Goal: Information Seeking & Learning: Learn about a topic

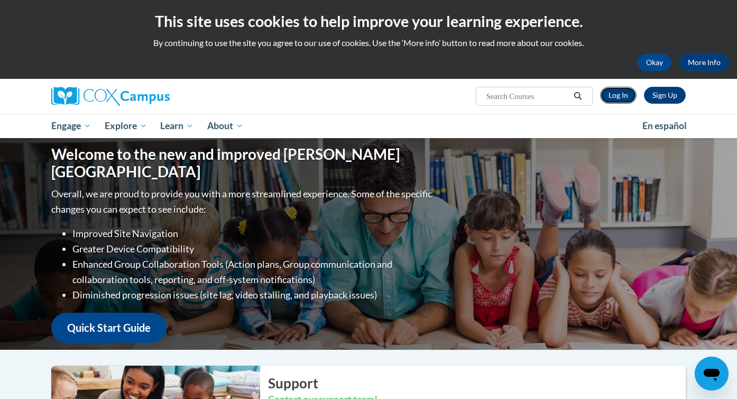
click at [617, 98] on link "Log In" at bounding box center [618, 95] width 36 height 17
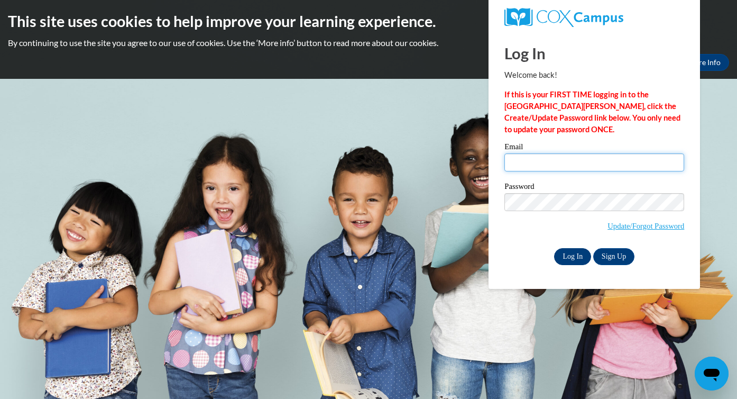
type input "glassemi@wauwatosa.k12.wi.us"
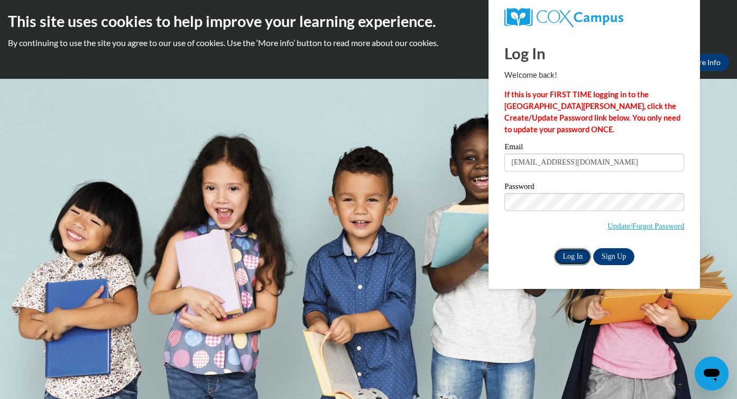
click at [579, 257] on input "Log In" at bounding box center [572, 256] width 37 height 17
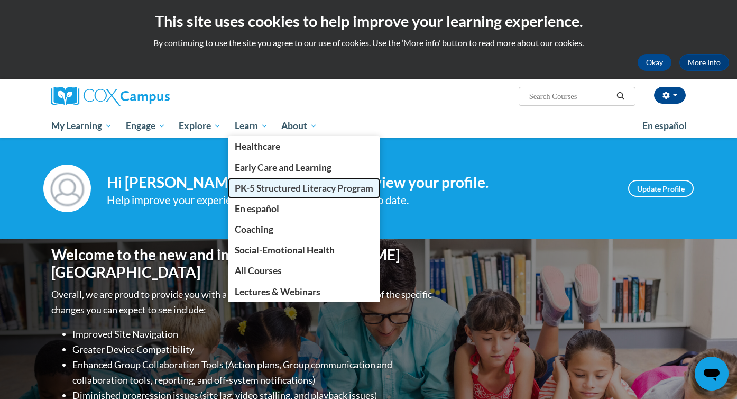
click at [265, 182] on span "PK-5 Structured Literacy Program" at bounding box center [304, 187] width 139 height 11
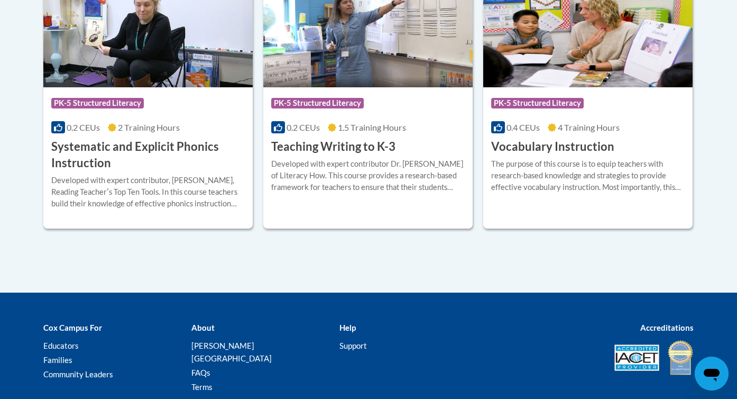
scroll to position [1302, 0]
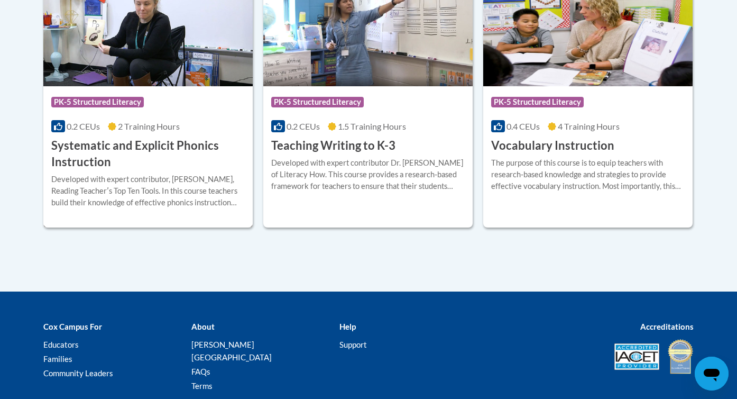
click at [179, 146] on h3 "Systematic and Explicit Phonics Instruction" at bounding box center [148, 154] width 194 height 33
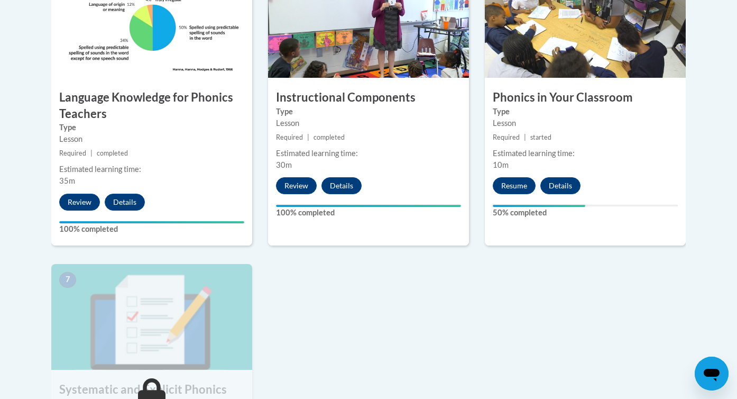
scroll to position [654, 0]
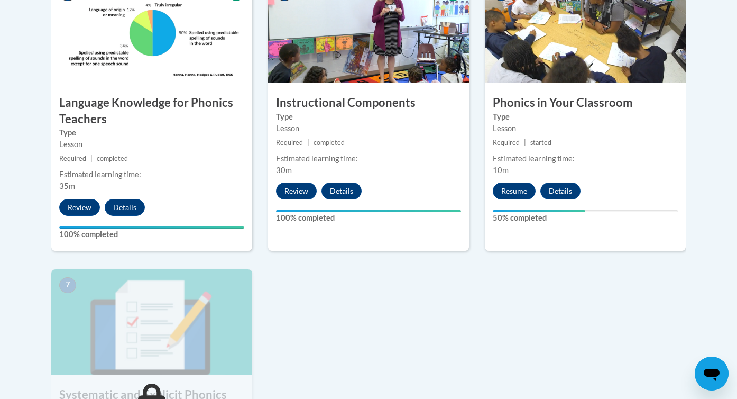
click at [524, 200] on div "6 Phonics in Your Classroom Type Lesson Required | started Estimated learning t…" at bounding box center [585, 113] width 201 height 273
click at [524, 197] on button "Resume" at bounding box center [514, 190] width 43 height 17
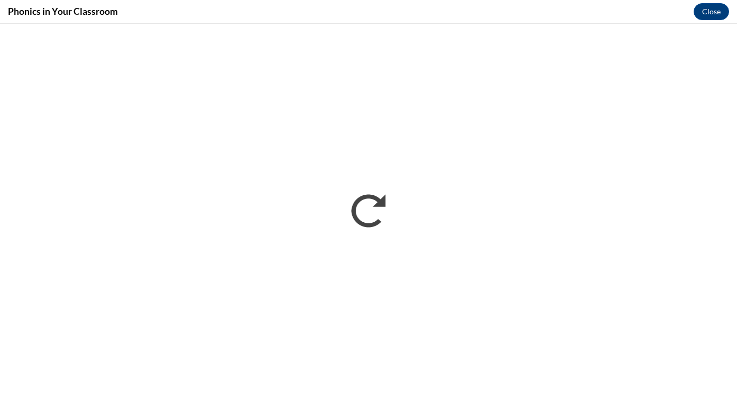
scroll to position [0, 0]
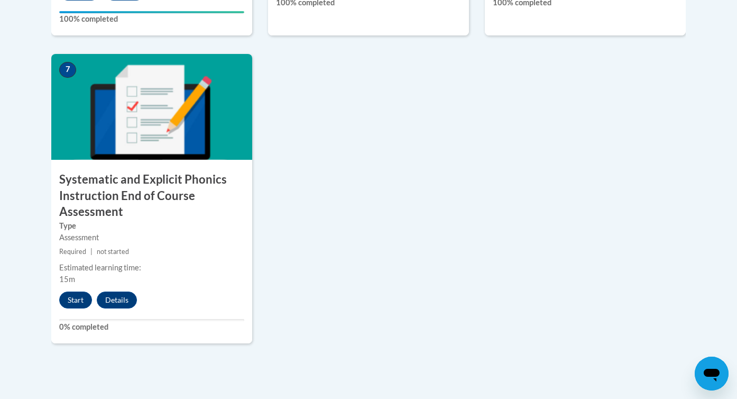
scroll to position [874, 0]
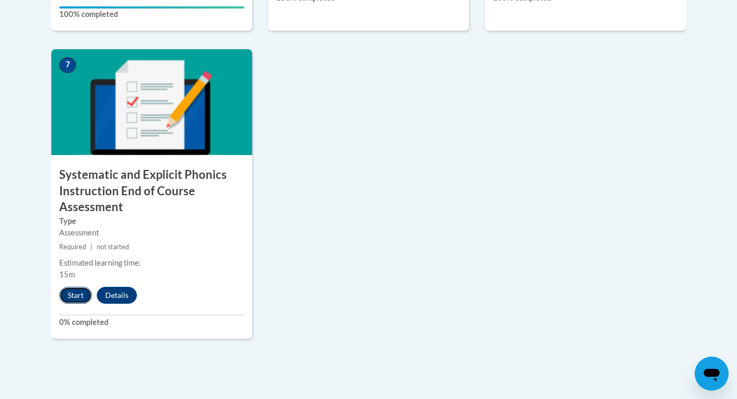
click at [77, 290] on button "Start" at bounding box center [75, 295] width 33 height 17
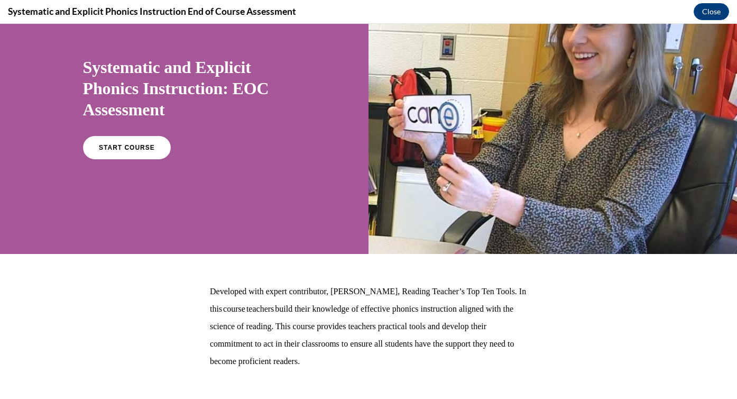
scroll to position [74, 0]
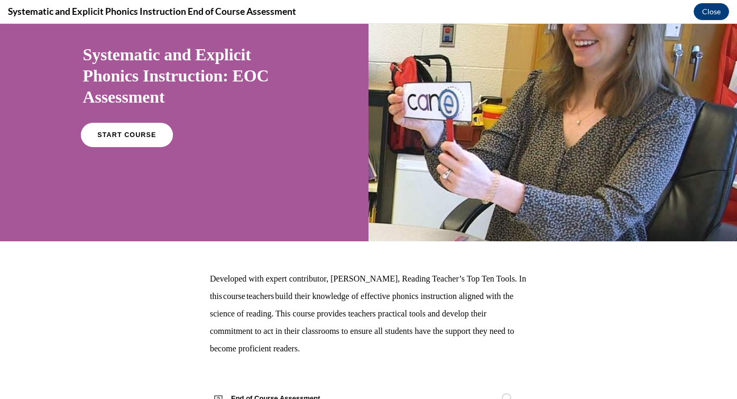
click at [137, 136] on span "START COURSE" at bounding box center [126, 135] width 59 height 8
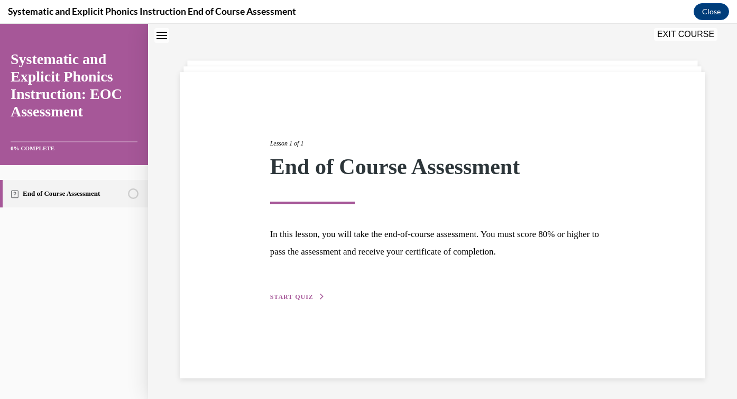
scroll to position [33, 0]
click at [301, 298] on span "START QUIZ" at bounding box center [291, 295] width 43 height 7
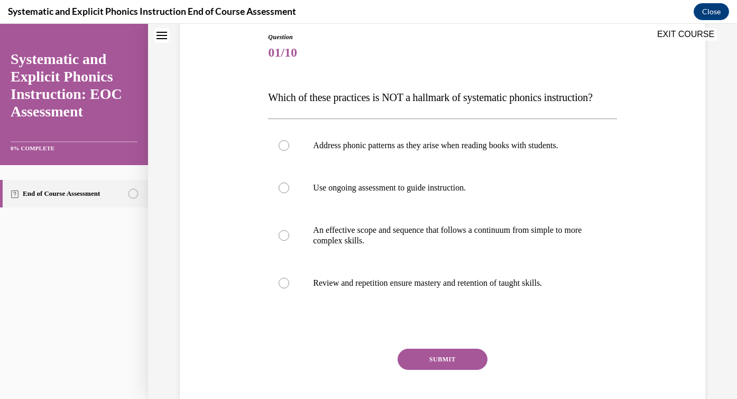
scroll to position [117, 0]
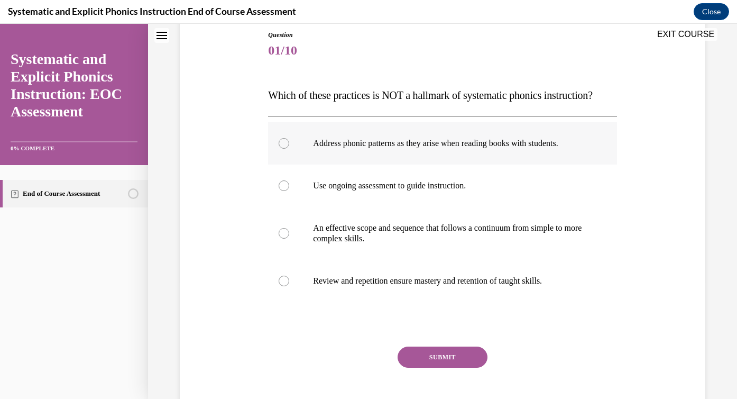
click at [358, 154] on div at bounding box center [442, 143] width 349 height 42
click at [416, 358] on button "SUBMIT" at bounding box center [443, 356] width 90 height 21
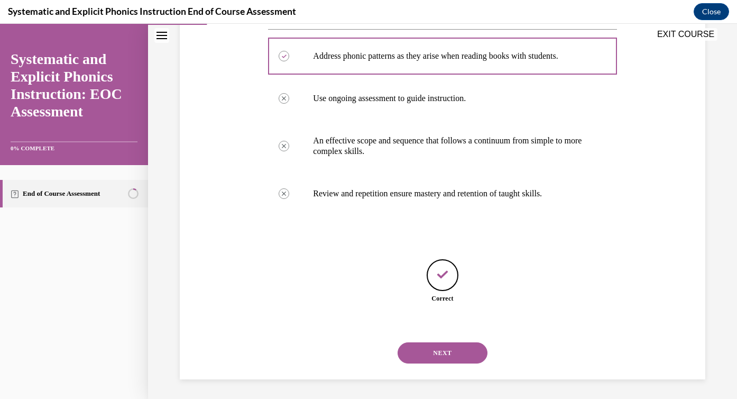
scroll to position [206, 0]
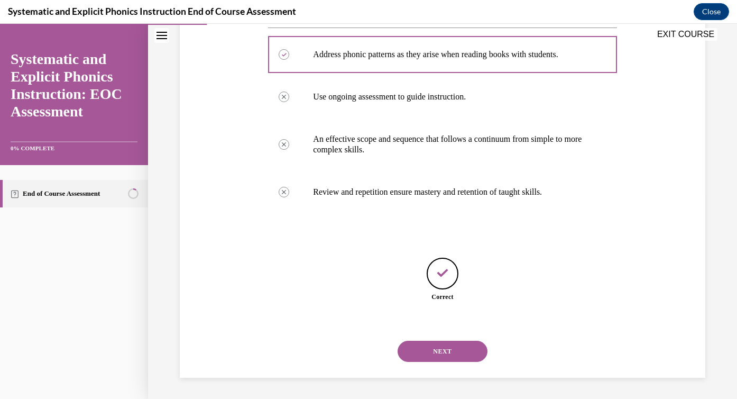
click at [422, 355] on button "NEXT" at bounding box center [443, 351] width 90 height 21
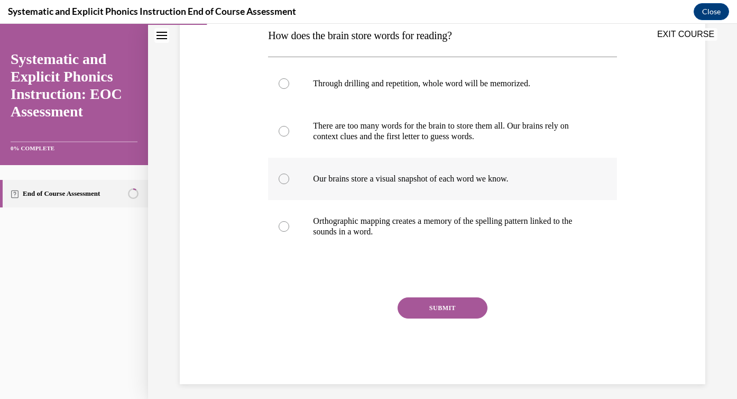
scroll to position [178, 0]
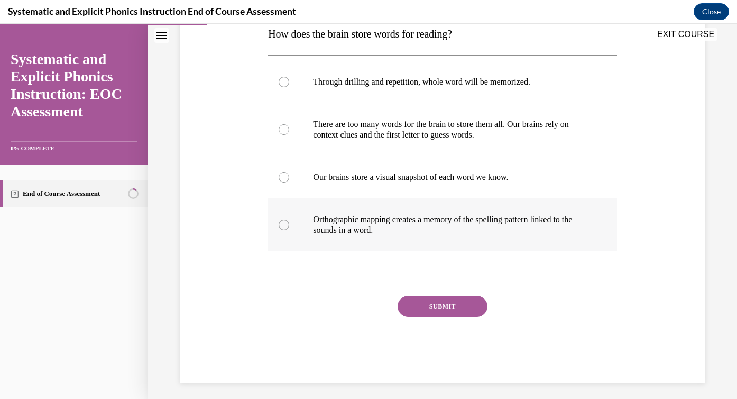
click at [406, 234] on p "Orthographic mapping creates a memory of the spelling pattern linked to the sou…" at bounding box center [451, 224] width 277 height 21
click at [432, 307] on button "SUBMIT" at bounding box center [443, 306] width 90 height 21
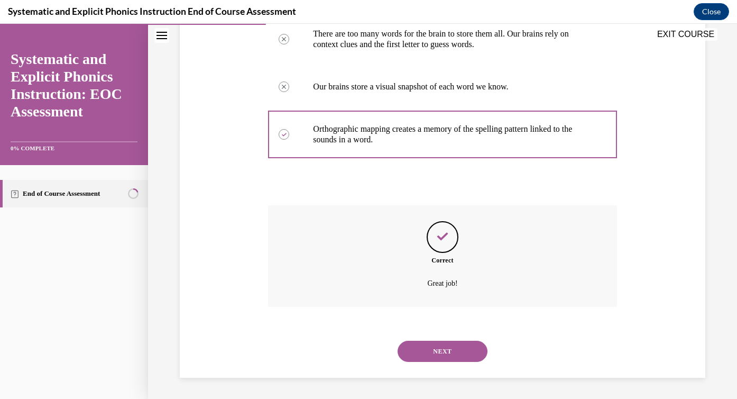
click at [436, 354] on button "NEXT" at bounding box center [443, 351] width 90 height 21
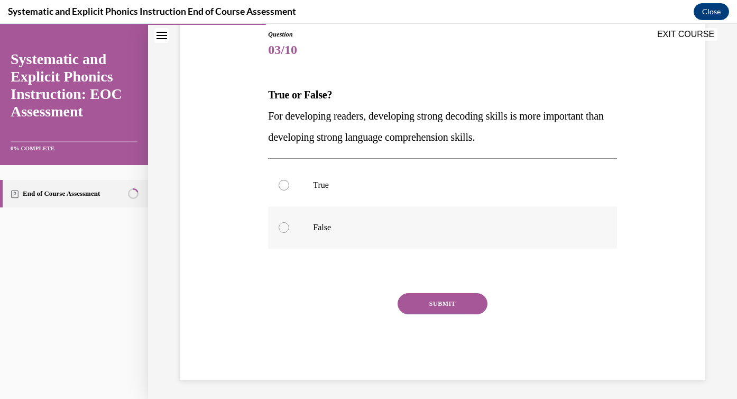
click at [383, 214] on div at bounding box center [442, 227] width 349 height 42
click at [428, 314] on button "SUBMIT" at bounding box center [443, 303] width 90 height 21
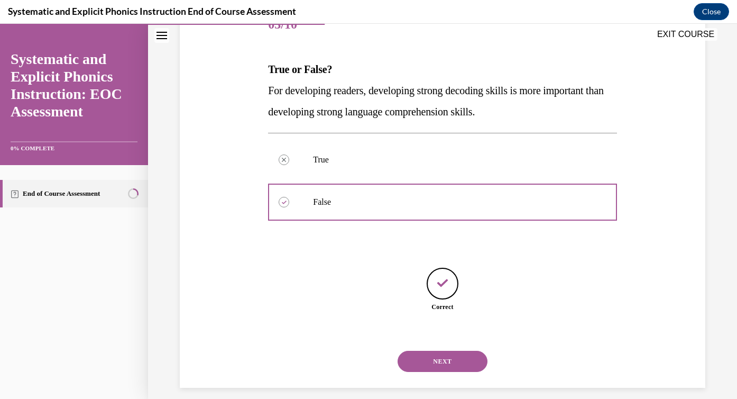
scroll to position [153, 0]
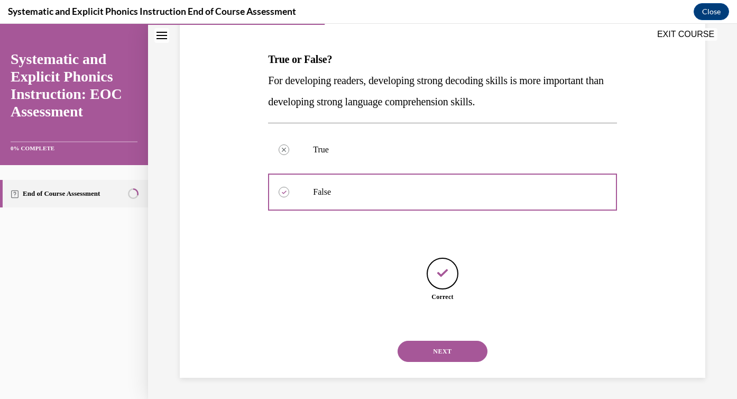
click at [439, 349] on button "NEXT" at bounding box center [443, 351] width 90 height 21
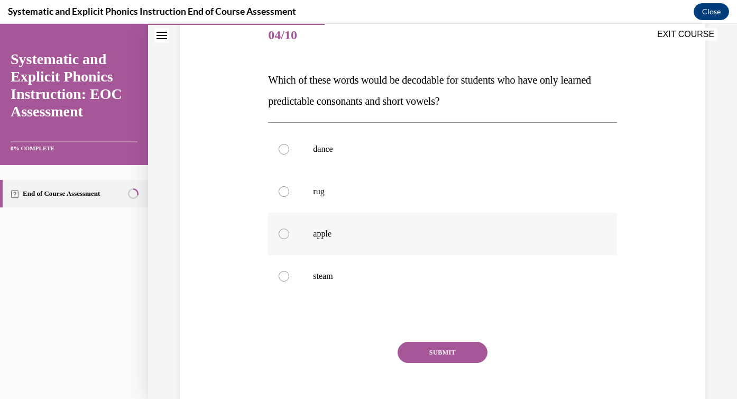
scroll to position [135, 0]
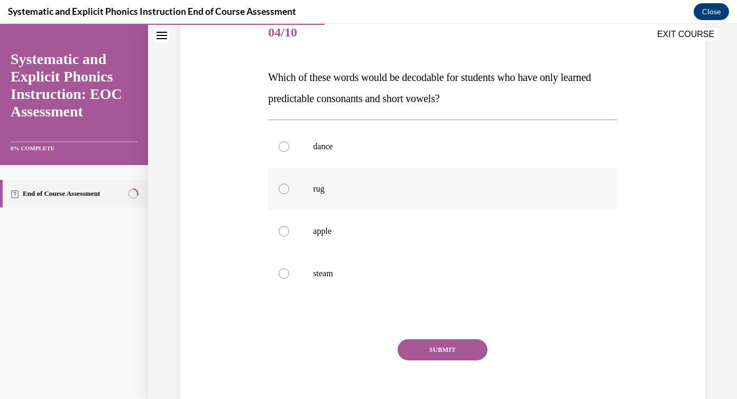
click at [423, 190] on p "rug" at bounding box center [451, 189] width 277 height 11
click at [459, 355] on button "SUBMIT" at bounding box center [443, 349] width 90 height 21
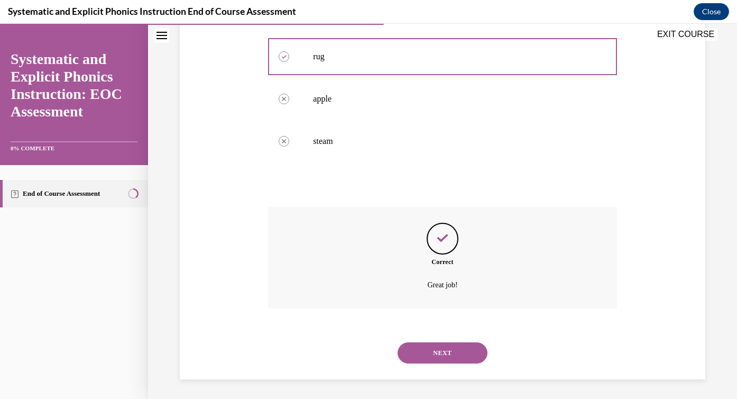
scroll to position [269, 0]
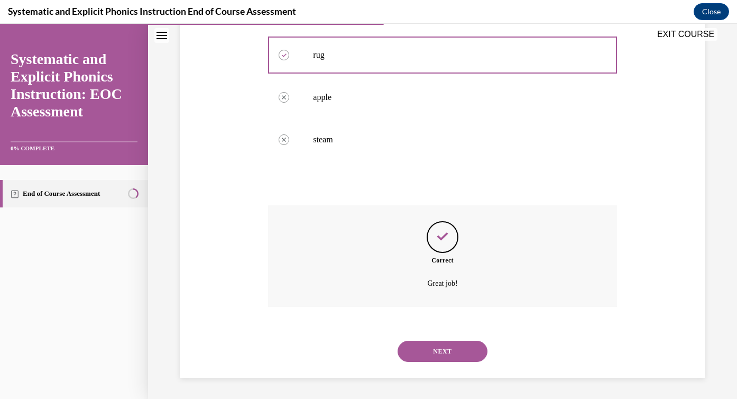
click at [459, 355] on button "NEXT" at bounding box center [443, 351] width 90 height 21
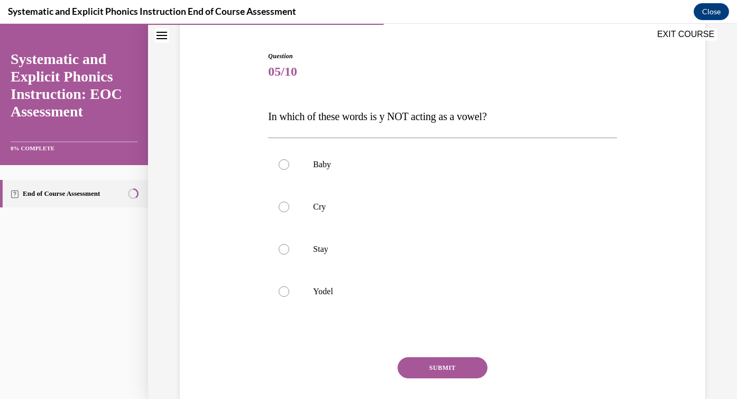
scroll to position [98, 0]
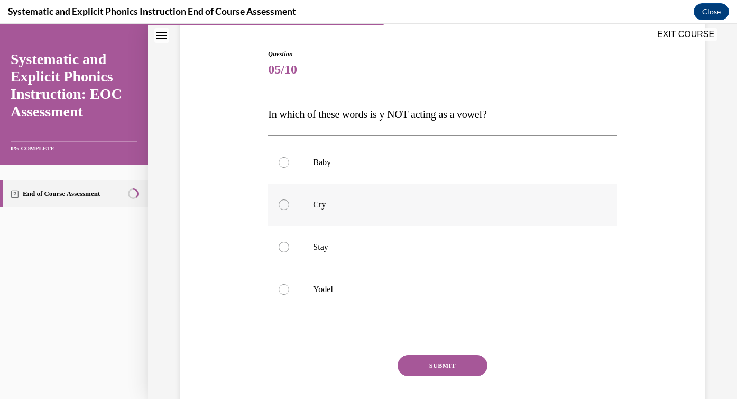
click at [399, 213] on div at bounding box center [442, 205] width 349 height 42
click at [455, 365] on button "SUBMIT" at bounding box center [443, 365] width 90 height 21
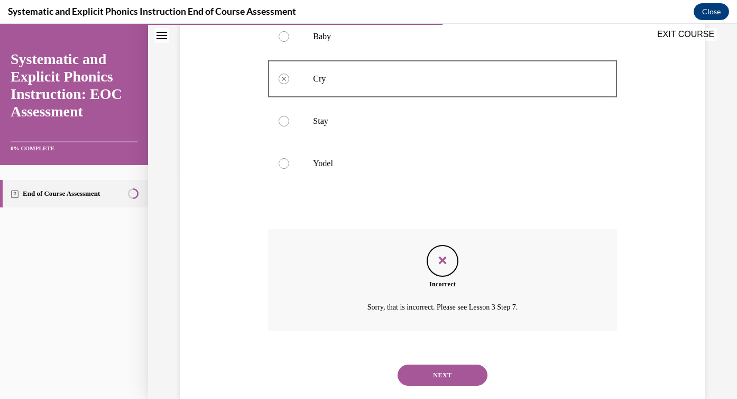
scroll to position [231, 0]
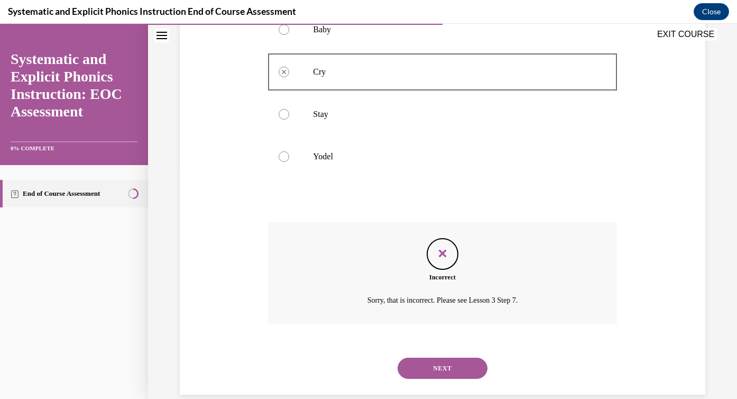
click at [458, 374] on button "NEXT" at bounding box center [443, 368] width 90 height 21
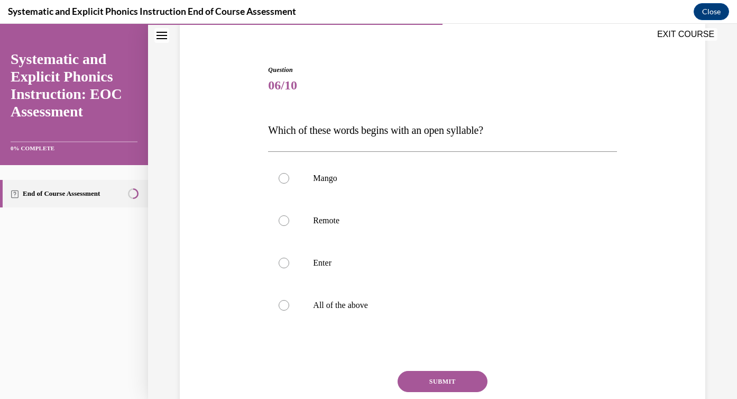
scroll to position [84, 0]
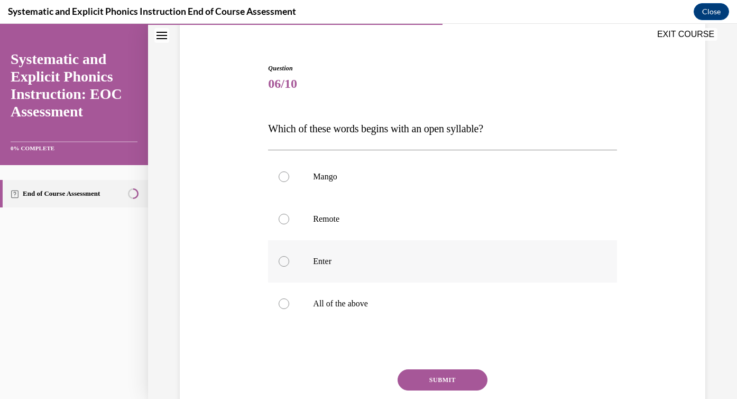
click at [399, 261] on p "Enter" at bounding box center [451, 261] width 277 height 11
click at [360, 216] on p "Remote" at bounding box center [451, 219] width 277 height 11
click at [433, 380] on button "SUBMIT" at bounding box center [443, 379] width 90 height 21
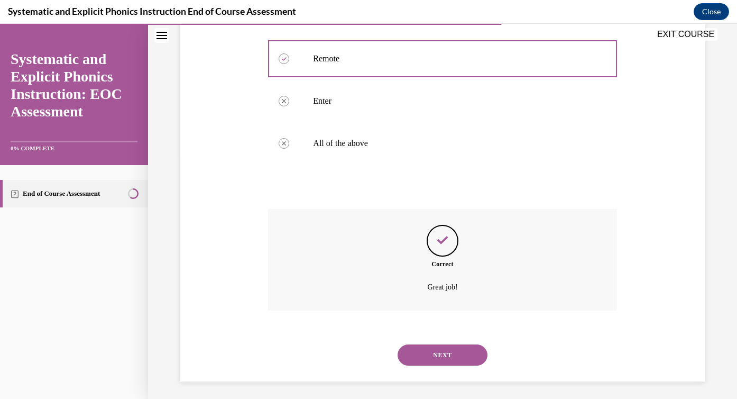
scroll to position [248, 0]
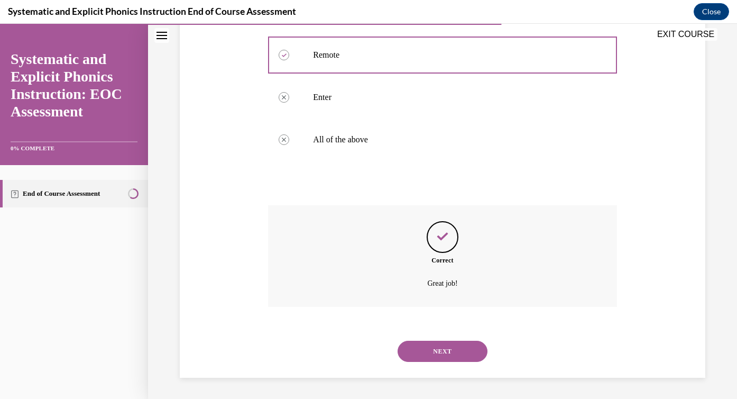
click at [429, 351] on button "NEXT" at bounding box center [443, 351] width 90 height 21
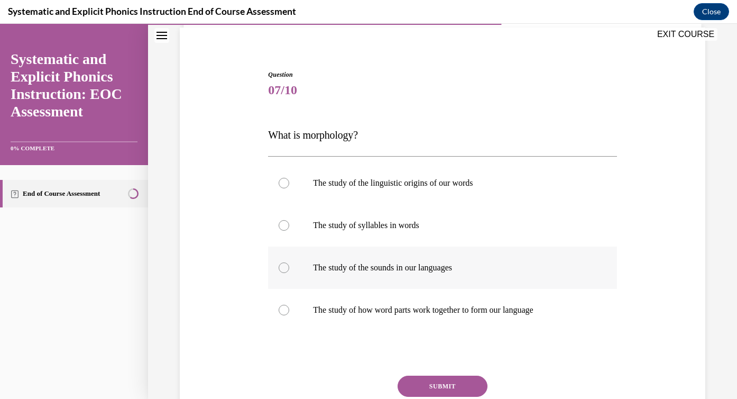
scroll to position [89, 0]
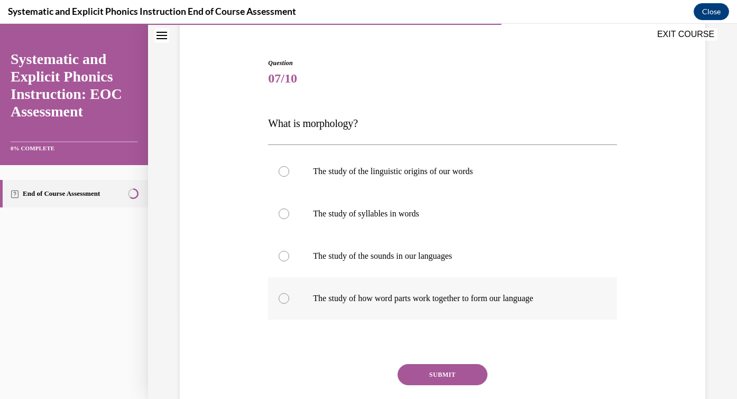
click at [404, 314] on div at bounding box center [442, 298] width 349 height 42
click at [436, 391] on div "SUBMIT" at bounding box center [442, 390] width 349 height 53
click at [436, 383] on button "SUBMIT" at bounding box center [443, 374] width 90 height 21
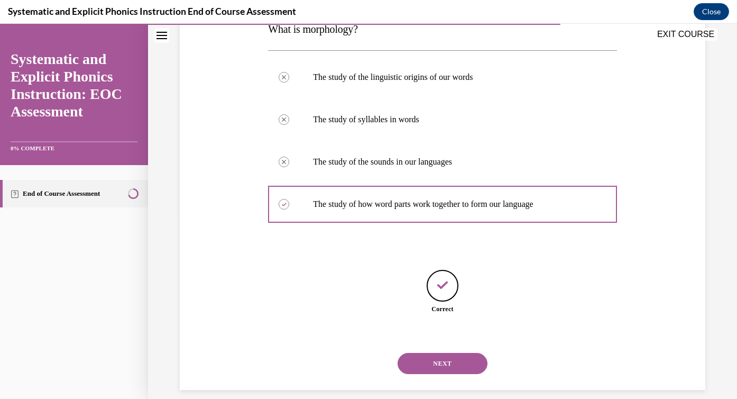
scroll to position [195, 0]
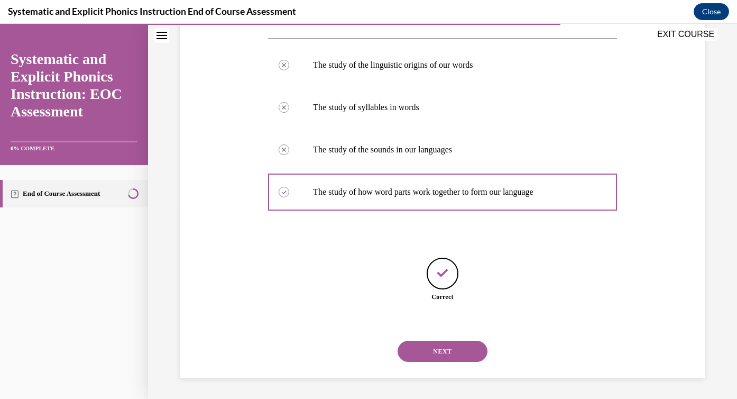
click at [436, 349] on button "NEXT" at bounding box center [443, 351] width 90 height 21
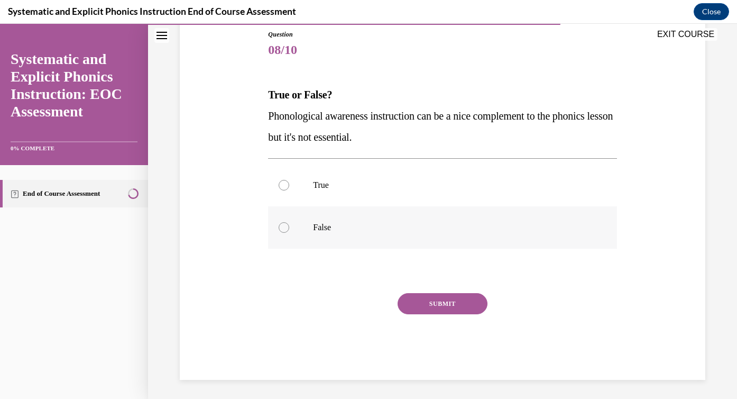
click at [409, 230] on p "False" at bounding box center [451, 227] width 277 height 11
click at [450, 309] on button "SUBMIT" at bounding box center [443, 303] width 90 height 21
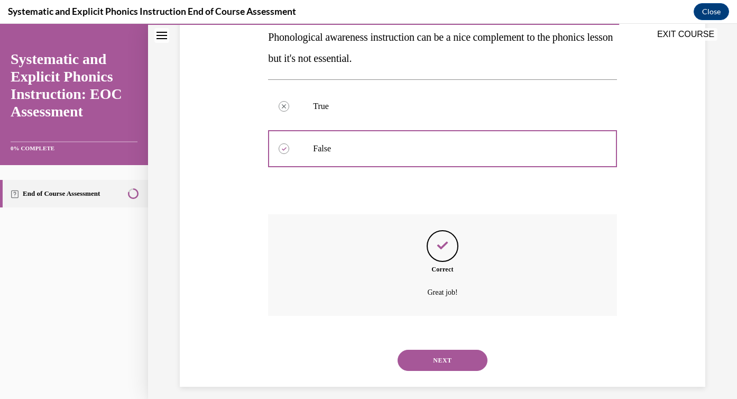
scroll to position [205, 0]
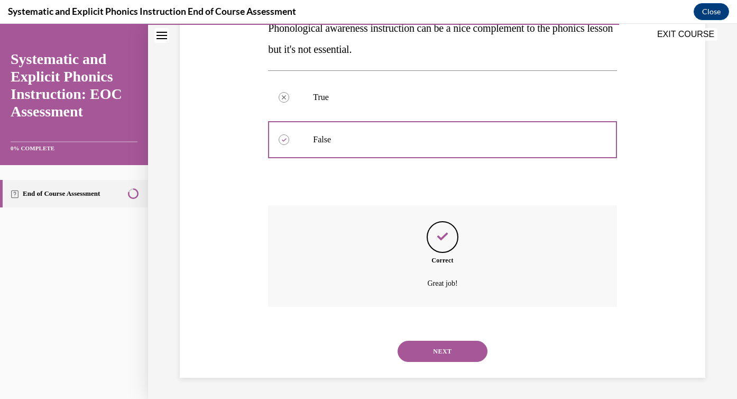
click at [440, 349] on button "NEXT" at bounding box center [443, 351] width 90 height 21
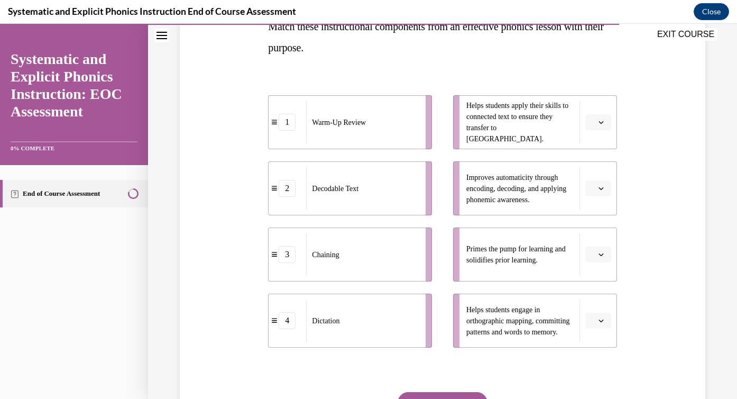
scroll to position [189, 0]
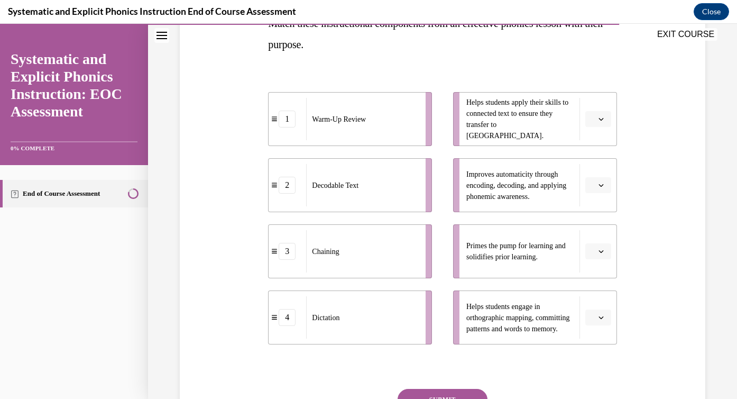
click at [600, 252] on icon "button" at bounding box center [601, 251] width 5 height 3
click at [598, 293] on div "1" at bounding box center [597, 296] width 26 height 21
click at [604, 186] on span "button" at bounding box center [601, 184] width 7 height 7
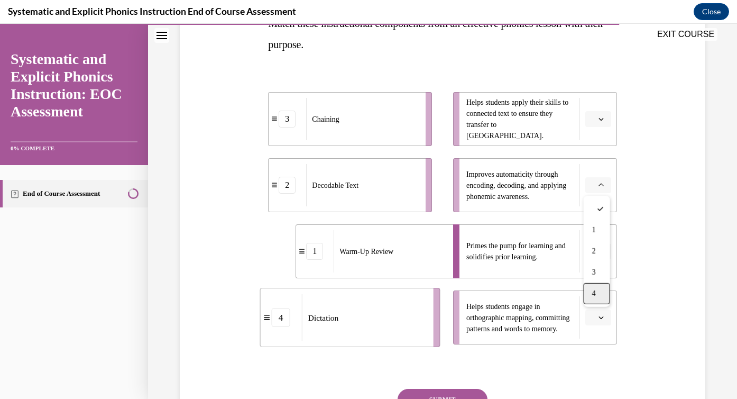
click at [601, 295] on div "4" at bounding box center [597, 293] width 26 height 21
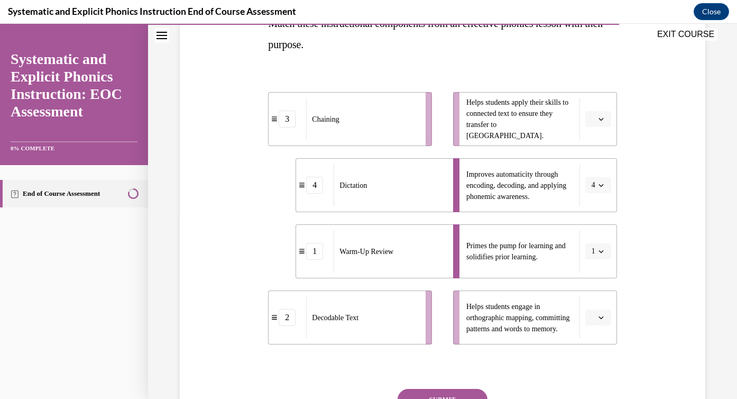
click at [596, 124] on button "button" at bounding box center [599, 119] width 26 height 16
click at [597, 208] on div "3" at bounding box center [597, 206] width 26 height 21
click at [602, 129] on li "Helps students apply their skills to connected text to ensure they transfer to …" at bounding box center [535, 119] width 164 height 54
click at [601, 113] on button "3" at bounding box center [599, 119] width 26 height 16
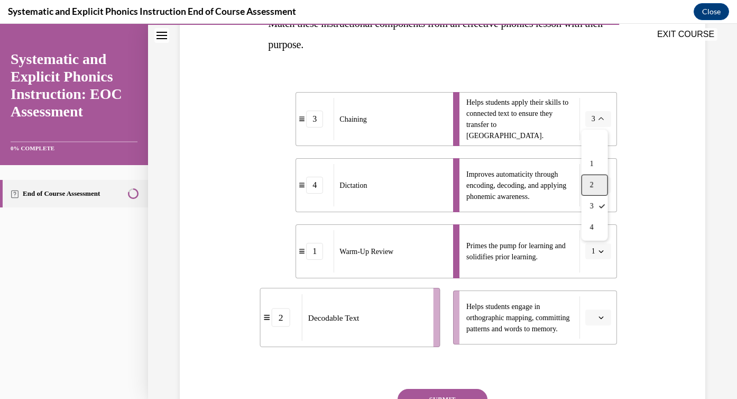
click at [596, 188] on div "2" at bounding box center [595, 185] width 26 height 21
click at [601, 319] on icon "button" at bounding box center [601, 317] width 5 height 5
click at [599, 277] on div "3" at bounding box center [597, 272] width 26 height 21
click at [466, 392] on button "SUBMIT" at bounding box center [443, 399] width 90 height 21
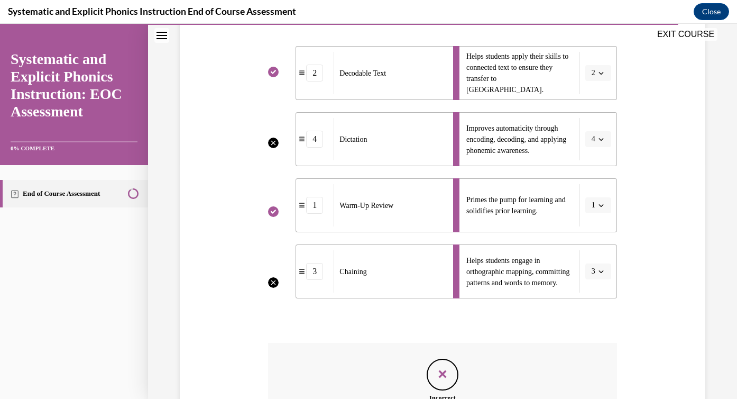
scroll to position [372, 0]
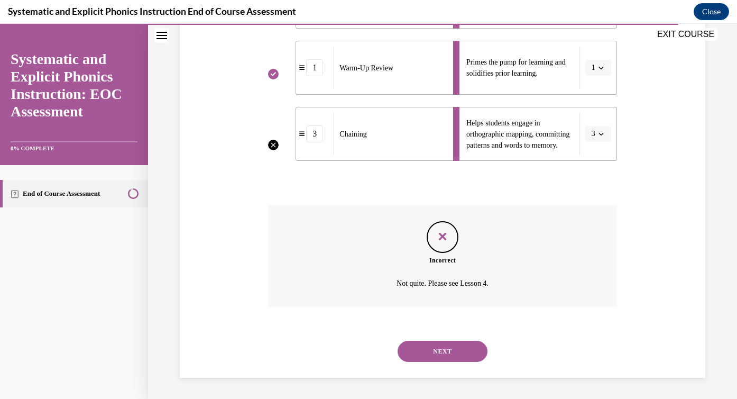
click at [447, 348] on button "NEXT" at bounding box center [443, 351] width 90 height 21
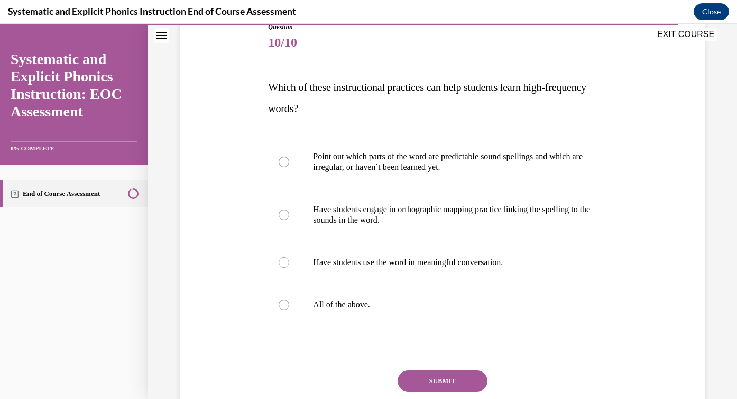
scroll to position [148, 0]
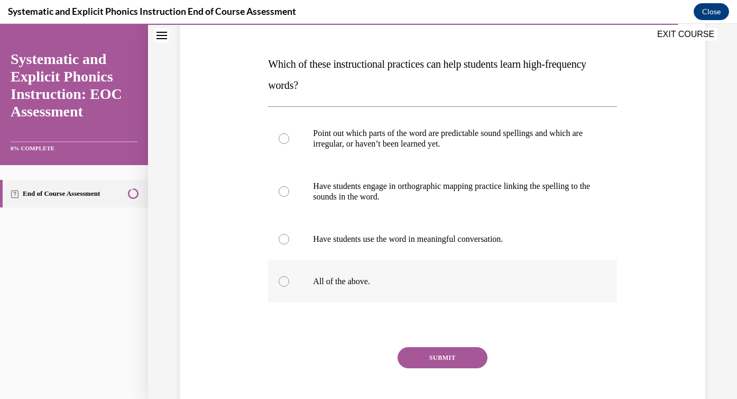
click at [432, 286] on p "All of the above." at bounding box center [451, 281] width 277 height 11
click at [442, 355] on button "SUBMIT" at bounding box center [443, 357] width 90 height 21
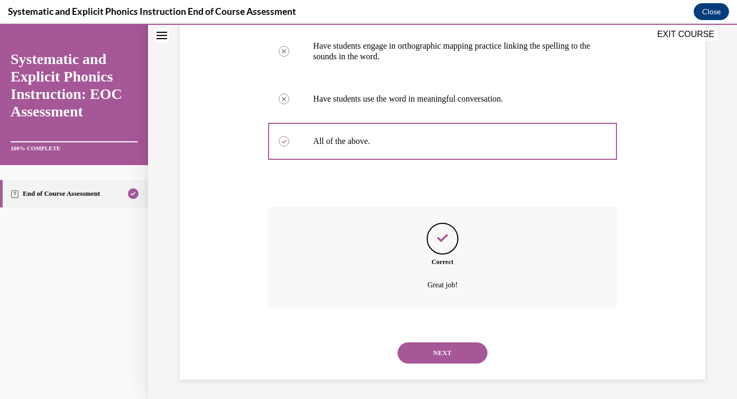
scroll to position [290, 0]
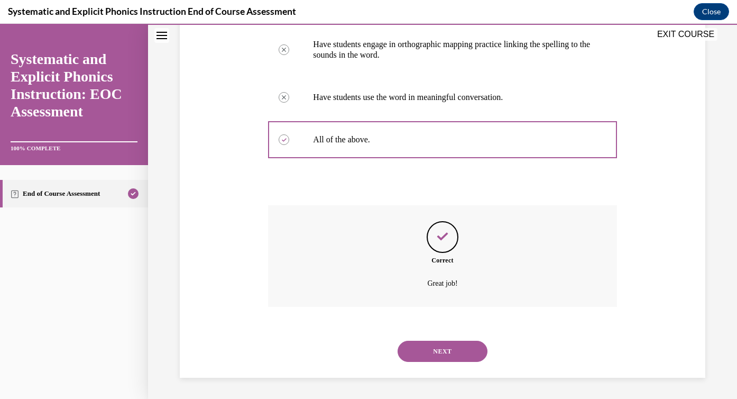
click at [443, 350] on button "NEXT" at bounding box center [443, 351] width 90 height 21
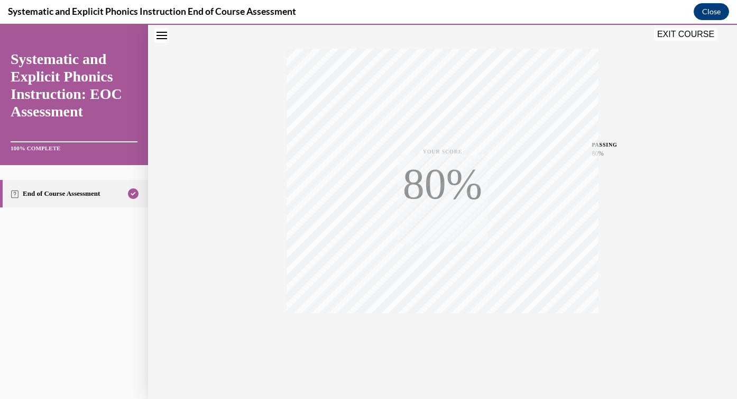
scroll to position [167, 0]
click at [674, 37] on button "EXIT COURSE" at bounding box center [685, 34] width 63 height 13
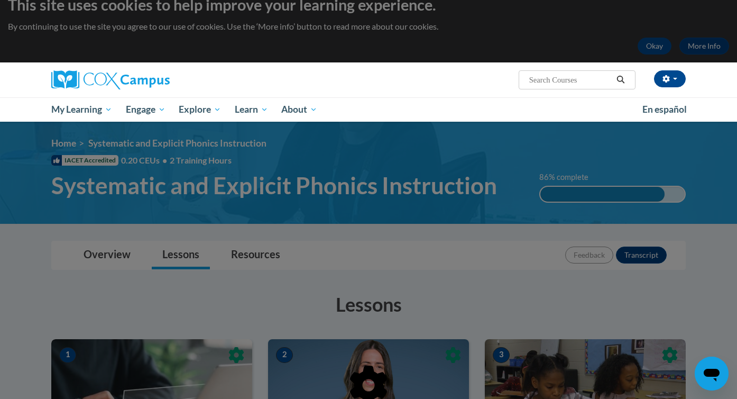
scroll to position [15, 0]
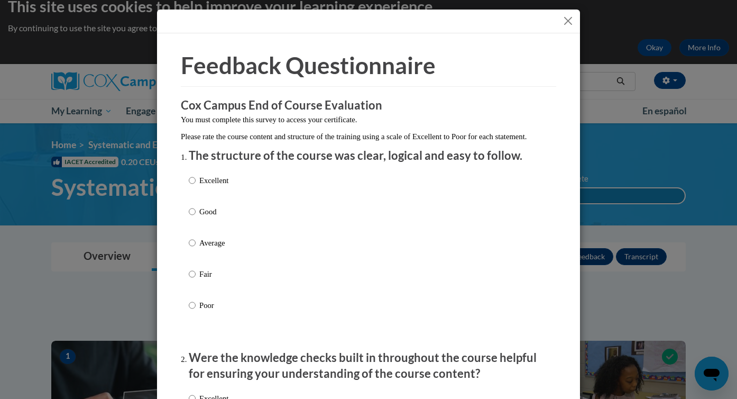
click at [224, 186] on p "Excellent" at bounding box center [213, 181] width 29 height 12
click at [196, 186] on input "Excellent" at bounding box center [192, 181] width 7 height 12
radio input "true"
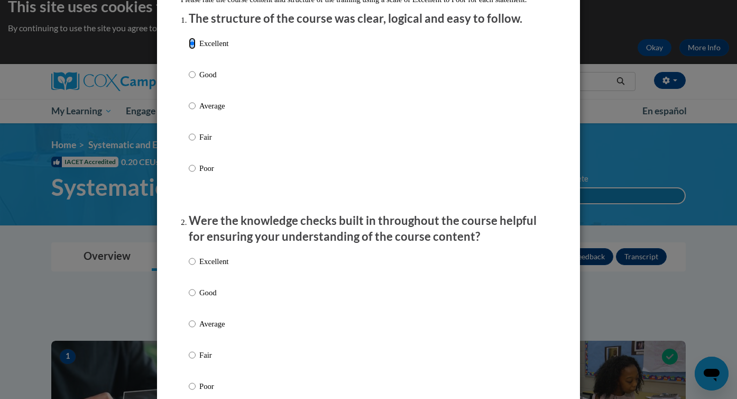
scroll to position [151, 0]
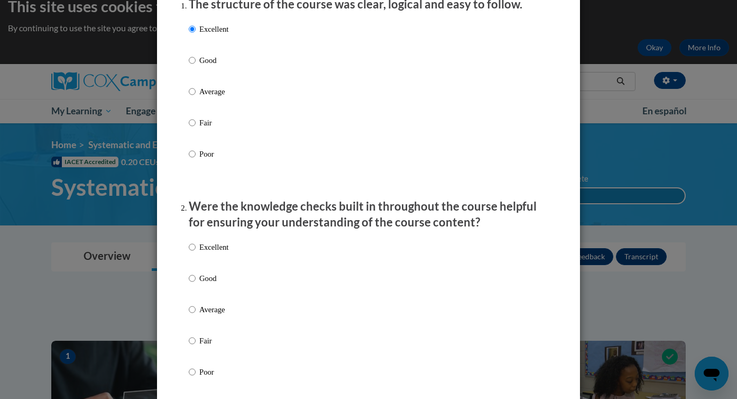
click at [210, 265] on label "Excellent" at bounding box center [209, 255] width 40 height 29
click at [196, 253] on input "Excellent" at bounding box center [192, 247] width 7 height 12
radio input "true"
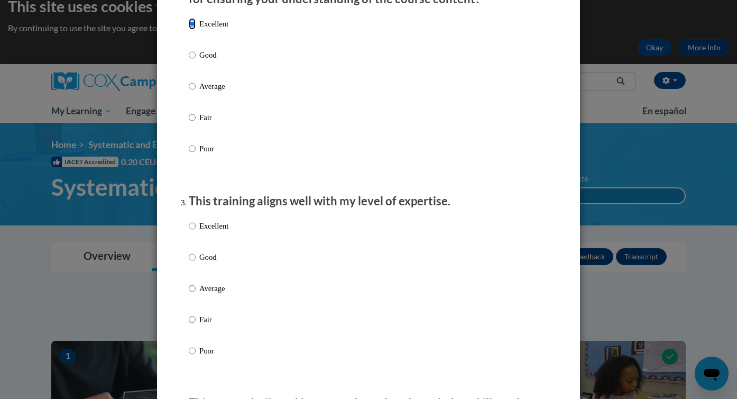
scroll to position [465, 0]
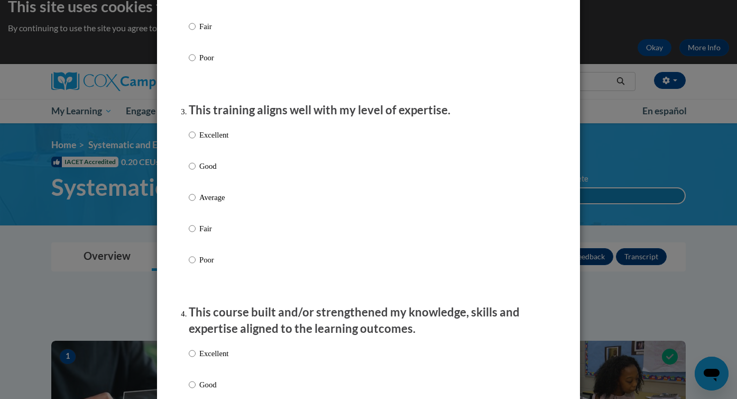
click at [213, 141] on p "Excellent" at bounding box center [213, 135] width 29 height 12
click at [196, 141] on input "Excellent" at bounding box center [192, 135] width 7 height 12
radio input "true"
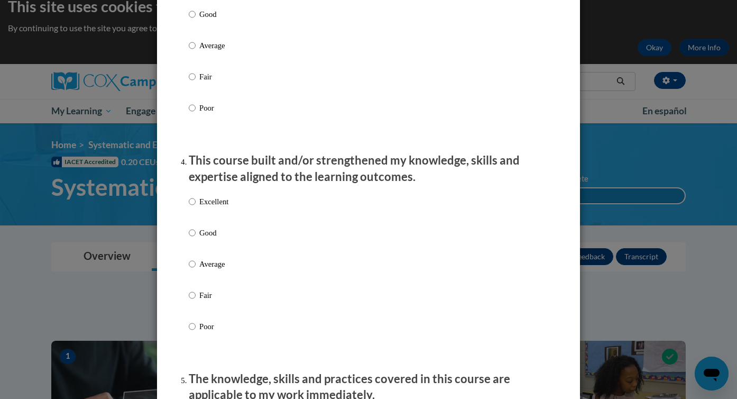
scroll to position [649, 0]
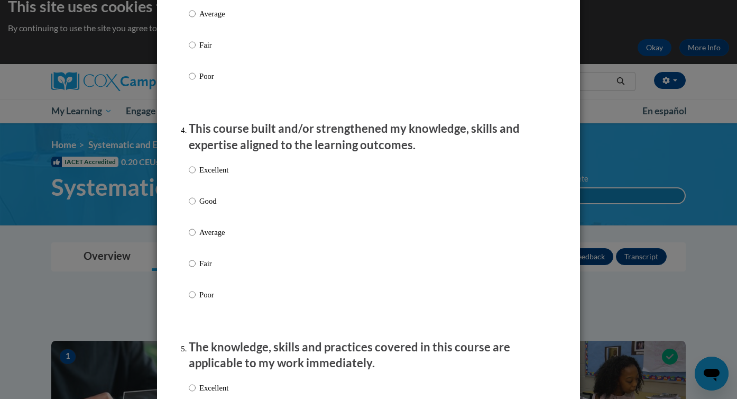
click at [212, 189] on label "Excellent" at bounding box center [209, 178] width 40 height 29
click at [196, 176] on input "Excellent" at bounding box center [192, 170] width 7 height 12
radio input "true"
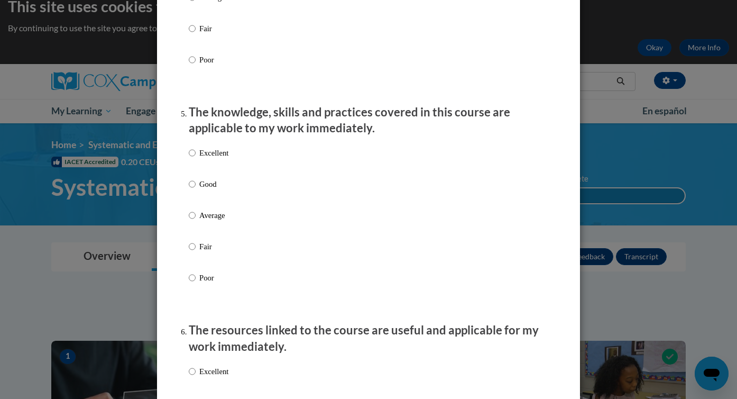
scroll to position [896, 0]
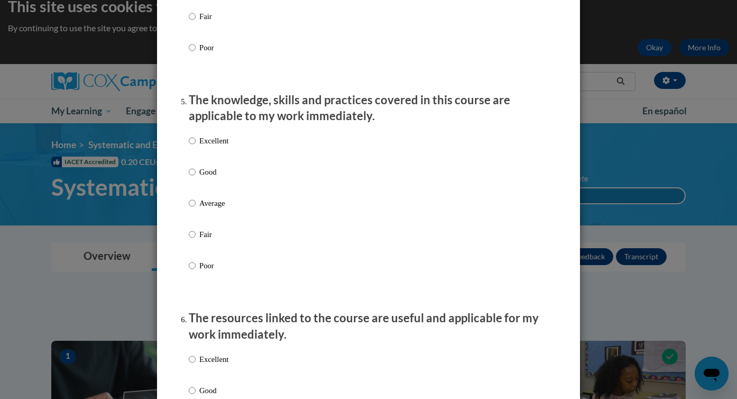
click at [218, 125] on p "The knowledge, skills and practices covered in this course are applicable to my…" at bounding box center [369, 108] width 360 height 33
click at [218, 147] on p "Excellent" at bounding box center [213, 141] width 29 height 12
click at [196, 147] on input "Excellent" at bounding box center [192, 141] width 7 height 12
radio input "true"
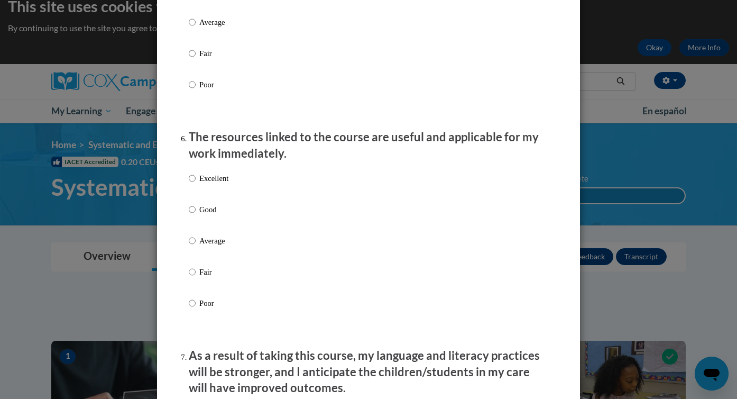
click at [214, 184] on p "Excellent" at bounding box center [213, 178] width 29 height 12
click at [196, 184] on input "Excellent" at bounding box center [192, 178] width 7 height 12
radio input "true"
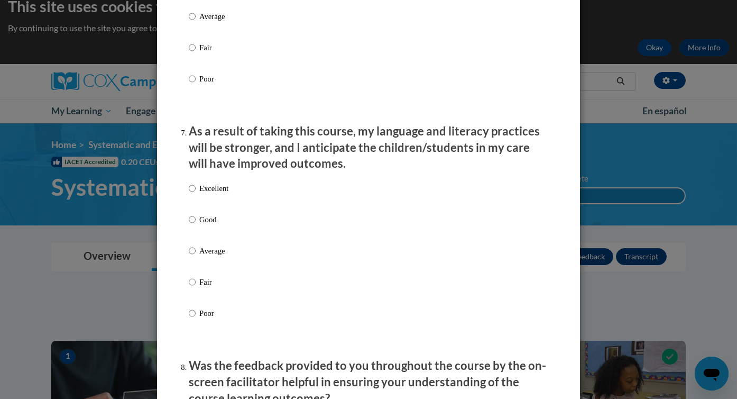
click at [211, 194] on p "Excellent" at bounding box center [213, 188] width 29 height 12
click at [196, 194] on input "Excellent" at bounding box center [192, 188] width 7 height 12
radio input "true"
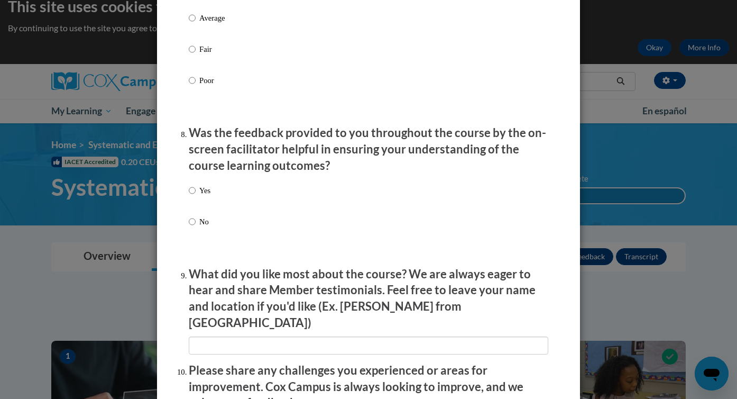
scroll to position [1542, 0]
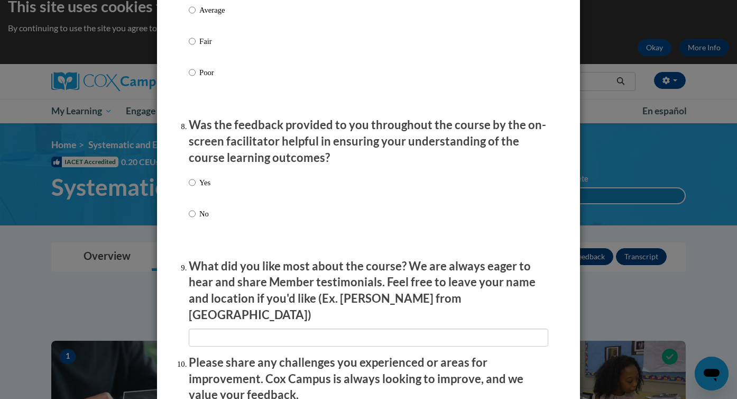
click at [204, 188] on p "Yes" at bounding box center [204, 183] width 11 height 12
click at [196, 188] on input "Yes" at bounding box center [192, 183] width 7 height 12
radio input "true"
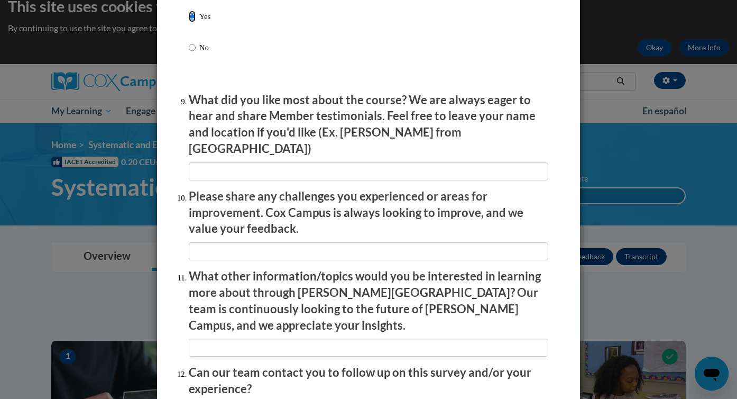
scroll to position [1802, 0]
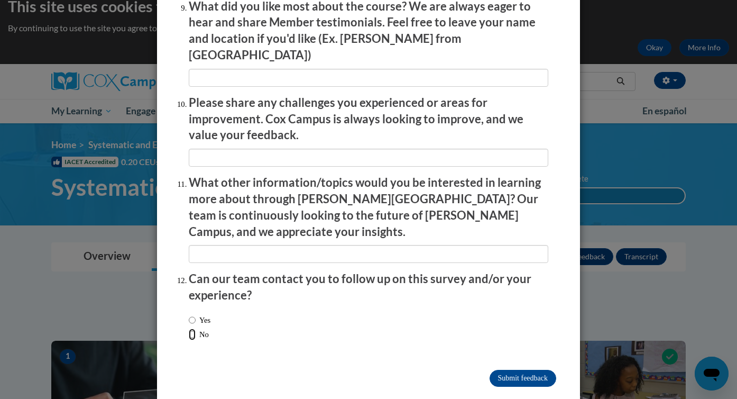
click at [193, 328] on input "No" at bounding box center [192, 334] width 7 height 12
radio input "true"
click at [500, 370] on input "Submit feedback" at bounding box center [523, 378] width 67 height 17
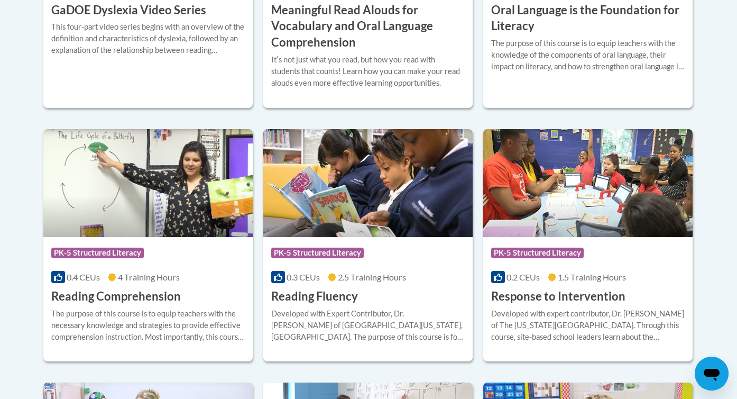
scroll to position [875, 0]
